Goal: Task Accomplishment & Management: Use online tool/utility

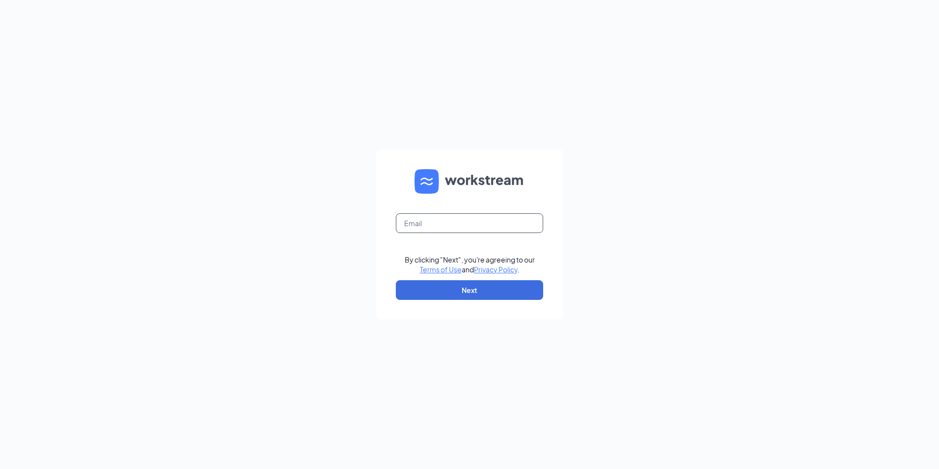
click at [423, 224] on input "text" at bounding box center [469, 223] width 147 height 20
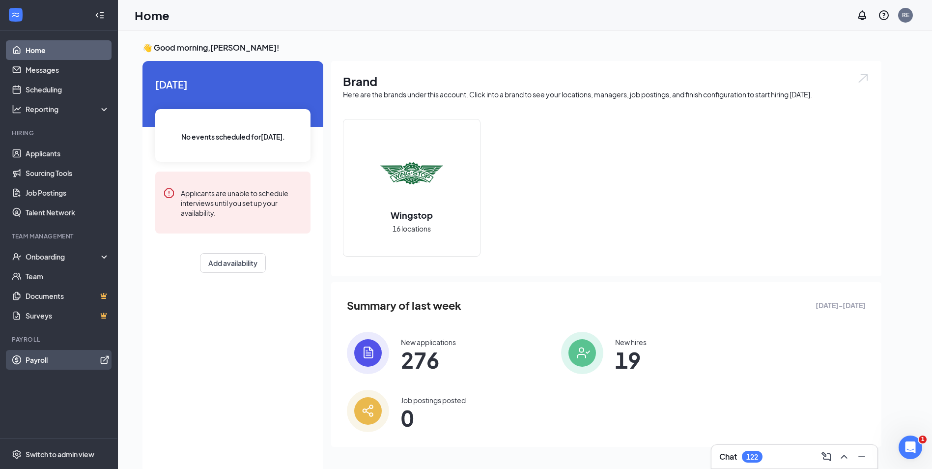
click at [28, 357] on link "Payroll" at bounding box center [68, 360] width 84 height 20
click at [31, 358] on link "Payroll" at bounding box center [68, 360] width 84 height 20
